Goal: Information Seeking & Learning: Learn about a topic

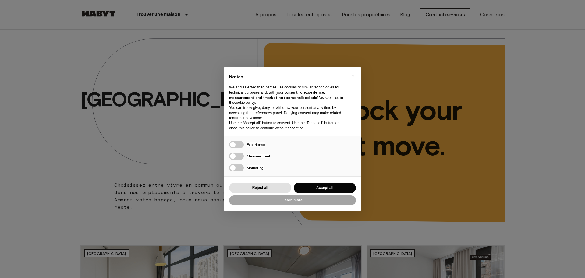
click at [291, 190] on div "Reject all Accept all" at bounding box center [292, 187] width 127 height 12
click at [285, 189] on button "Reject all" at bounding box center [260, 188] width 62 height 10
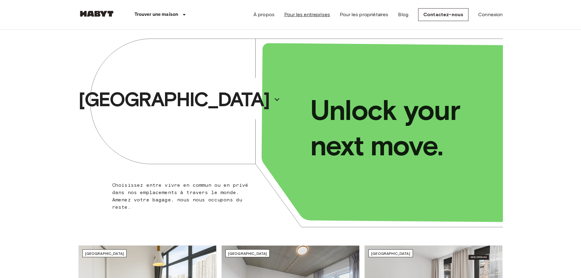
click at [316, 14] on link "Pour les entreprises" at bounding box center [307, 14] width 46 height 7
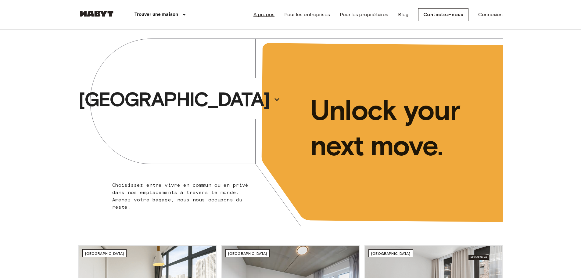
click at [274, 12] on link "À propos" at bounding box center [263, 14] width 21 height 7
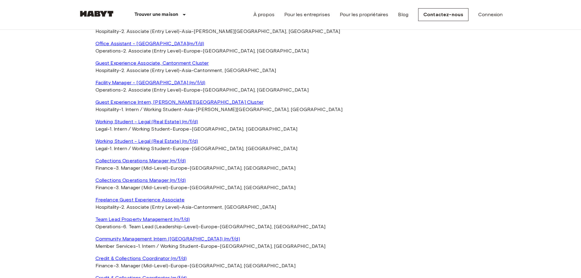
scroll to position [1333, 0]
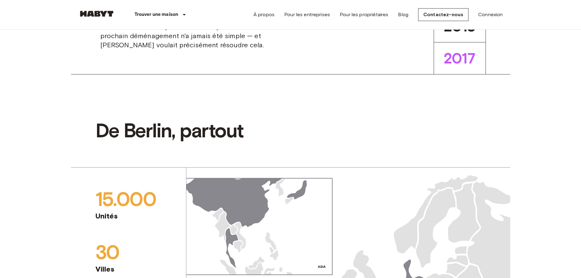
scroll to position [297, 0]
click at [269, 13] on link "À propos" at bounding box center [263, 14] width 21 height 7
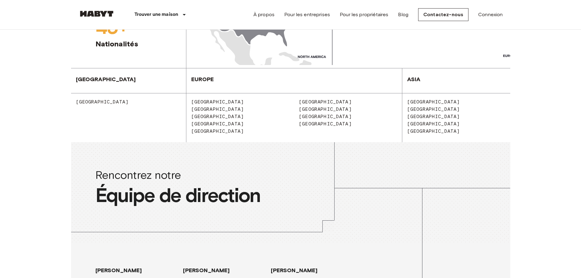
scroll to position [618, 0]
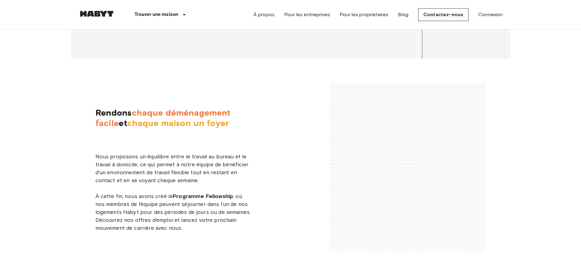
scroll to position [982, 0]
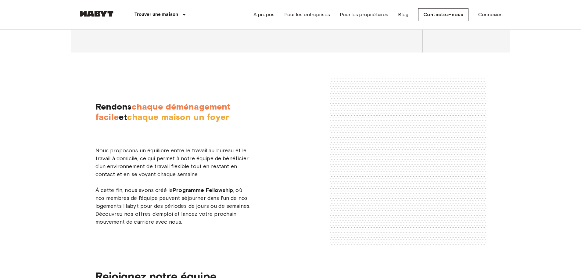
drag, startPoint x: 141, startPoint y: 103, endPoint x: 94, endPoint y: 102, distance: 46.6
copy span "LUCA BOVONE"
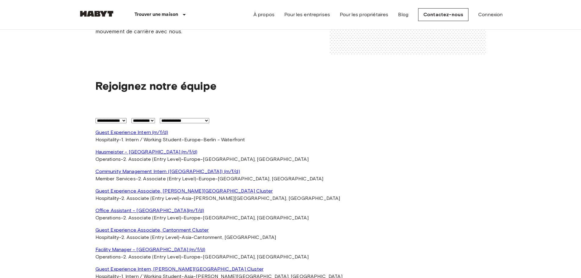
scroll to position [1174, 0]
